Goal: Information Seeking & Learning: Find specific fact

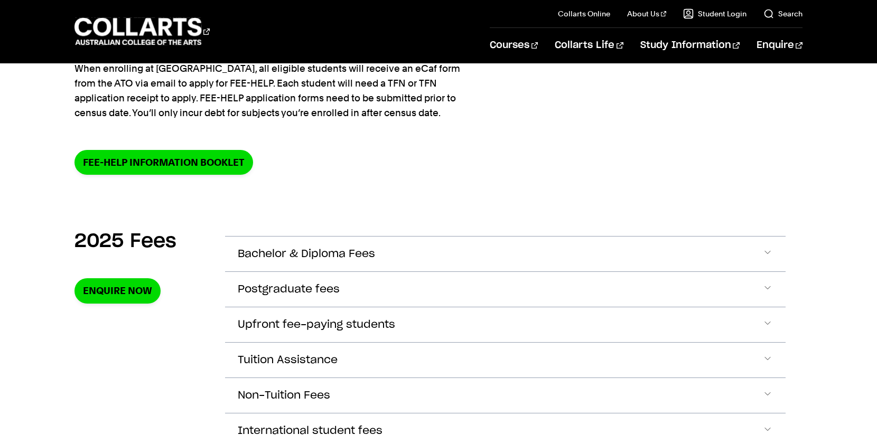
scroll to position [232, 0]
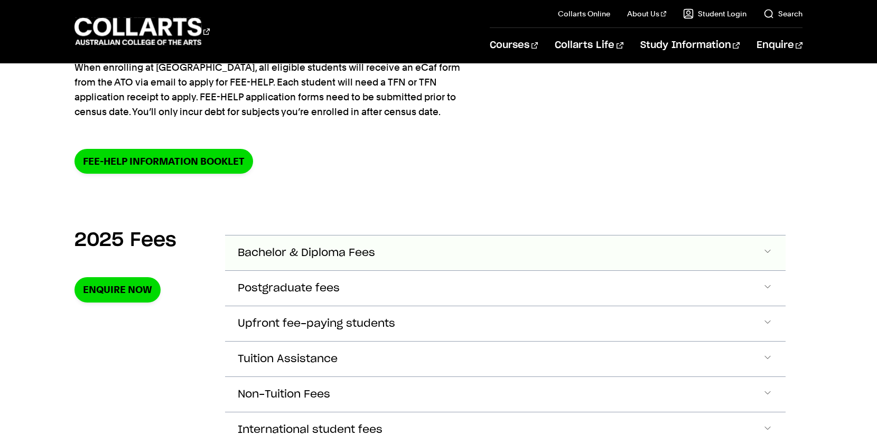
click at [268, 254] on span "Bachelor & Diploma Fees" at bounding box center [306, 253] width 137 height 12
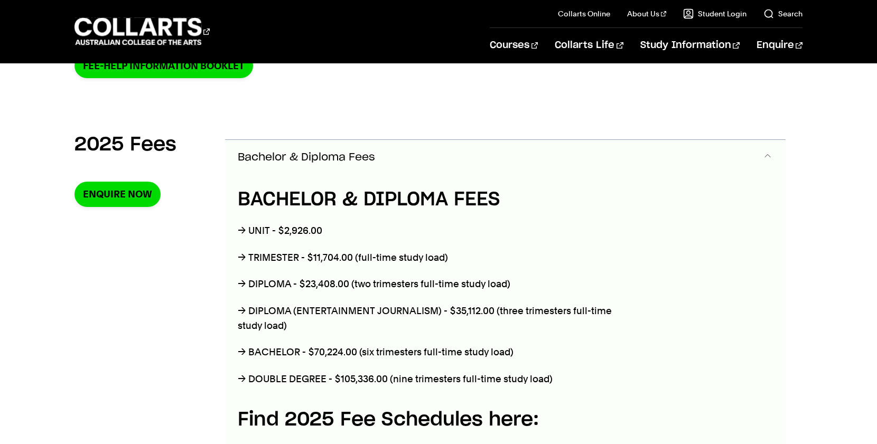
scroll to position [373, 0]
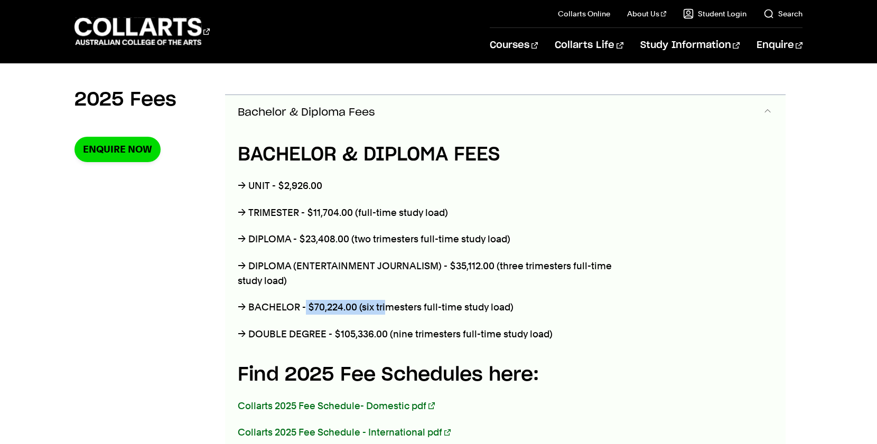
drag, startPoint x: 304, startPoint y: 306, endPoint x: 385, endPoint y: 306, distance: 80.8
click at [386, 305] on p "→ BACHELOR - $70,224.00 (six trimesters full-time study load)" at bounding box center [434, 307] width 392 height 15
drag, startPoint x: 298, startPoint y: 238, endPoint x: 343, endPoint y: 237, distance: 44.9
click at [343, 237] on p "→ DIPLOMA - $23,408.00 (two trimesters full-time study load)" at bounding box center [434, 239] width 392 height 15
drag, startPoint x: 344, startPoint y: 237, endPoint x: 297, endPoint y: 241, distance: 47.2
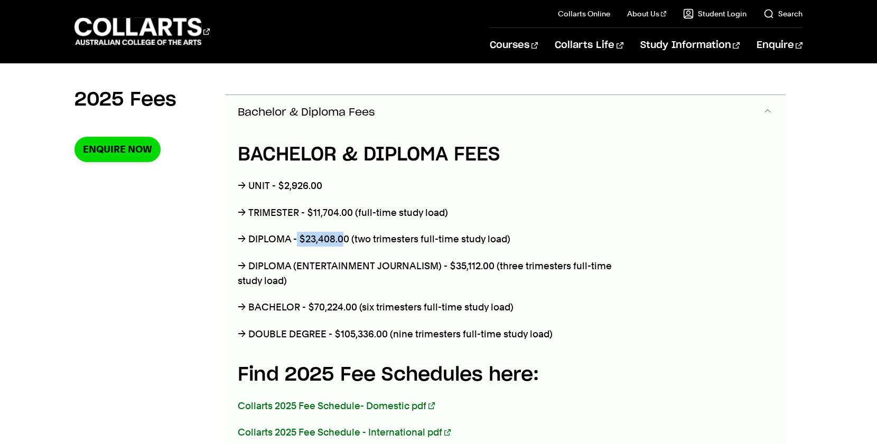
click at [297, 241] on p "→ DIPLOMA - $23,408.00 (two trimesters full-time study load)" at bounding box center [434, 239] width 392 height 15
click at [298, 240] on p "→ DIPLOMA - $23,408.00 (two trimesters full-time study load)" at bounding box center [434, 239] width 392 height 15
drag, startPoint x: 305, startPoint y: 239, endPoint x: 367, endPoint y: 240, distance: 61.8
click at [367, 240] on p "→ DIPLOMA - $23,408.00 (two trimesters full-time study load)" at bounding box center [434, 239] width 392 height 15
drag, startPoint x: 308, startPoint y: 307, endPoint x: 383, endPoint y: 306, distance: 75.0
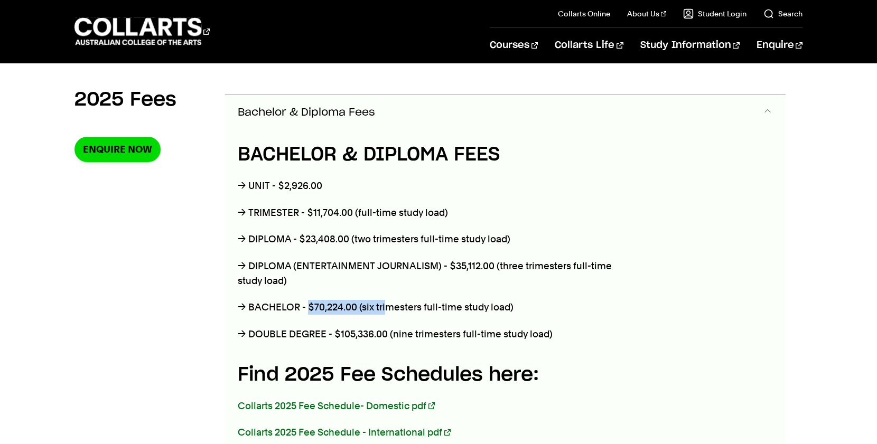
click at [383, 306] on p "→ BACHELOR - $70,224.00 (six trimesters full-time study load)" at bounding box center [434, 307] width 392 height 15
